Goal: Information Seeking & Learning: Find specific fact

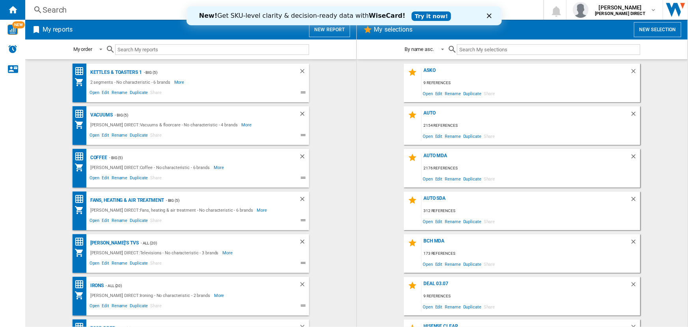
click at [490, 16] on polygon "Close" at bounding box center [489, 15] width 5 height 5
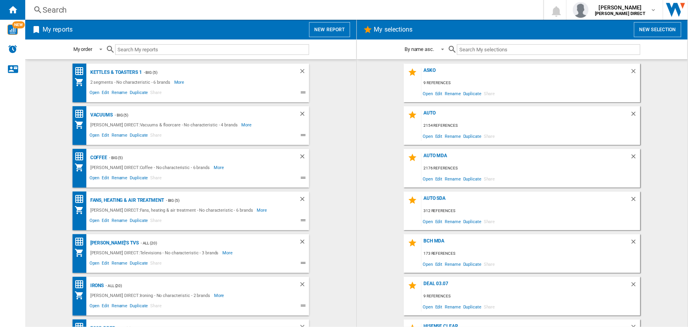
click at [406, 12] on div "Search" at bounding box center [283, 9] width 481 height 11
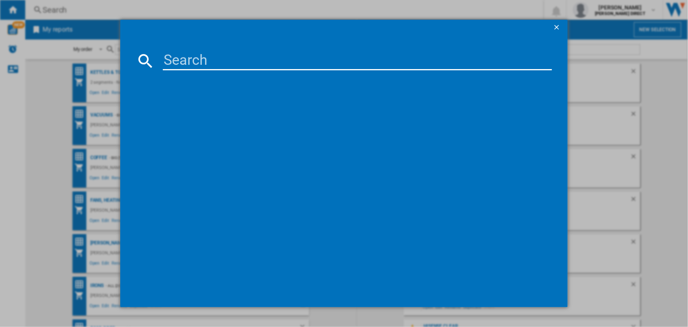
click at [399, 64] on input at bounding box center [357, 60] width 389 height 19
paste input "F4X9009TWC"
type input "lg F4X9009TWC"
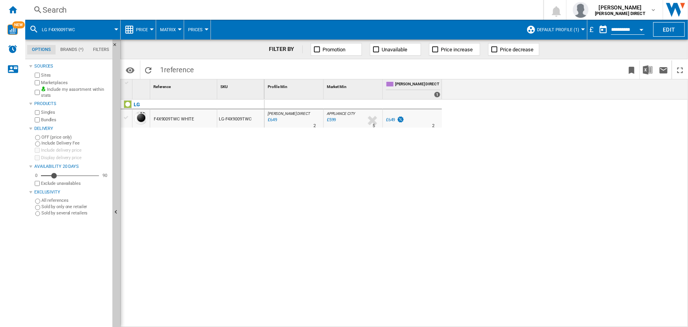
click at [562, 28] on span "Default profile (1)" at bounding box center [558, 29] width 42 height 5
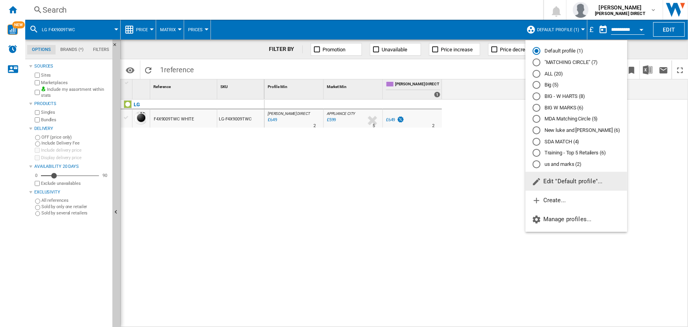
click at [564, 61] on md-radio-button ""MATCHING CIRCLE" (7)" at bounding box center [577, 62] width 88 height 7
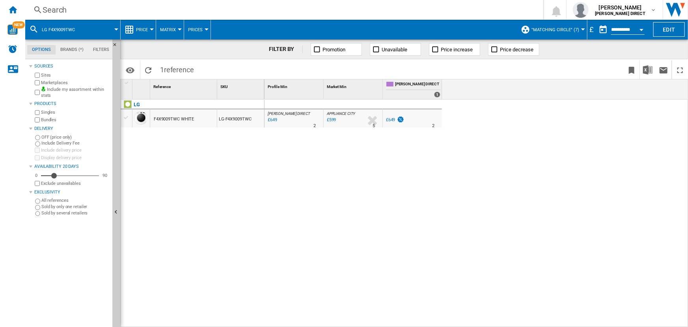
click at [568, 29] on span ""MATCHING CIRCLE" (7)" at bounding box center [556, 29] width 48 height 5
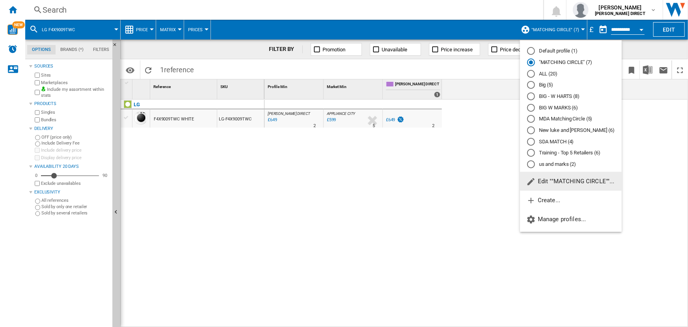
click at [557, 64] on md-radio-button ""MATCHING CIRCLE" (7)" at bounding box center [572, 62] width 88 height 7
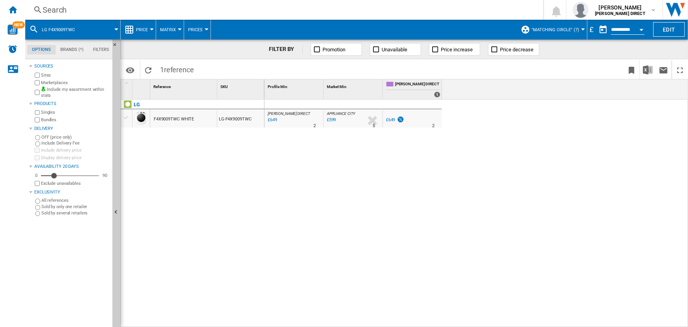
click at [393, 195] on div "[PERSON_NAME] DIRECT : [PERSON_NAME] DIRECT 0.0 % £649 % N/A 2 [PERSON_NAME] DI…" at bounding box center [477, 213] width 425 height 228
